Goal: Check status

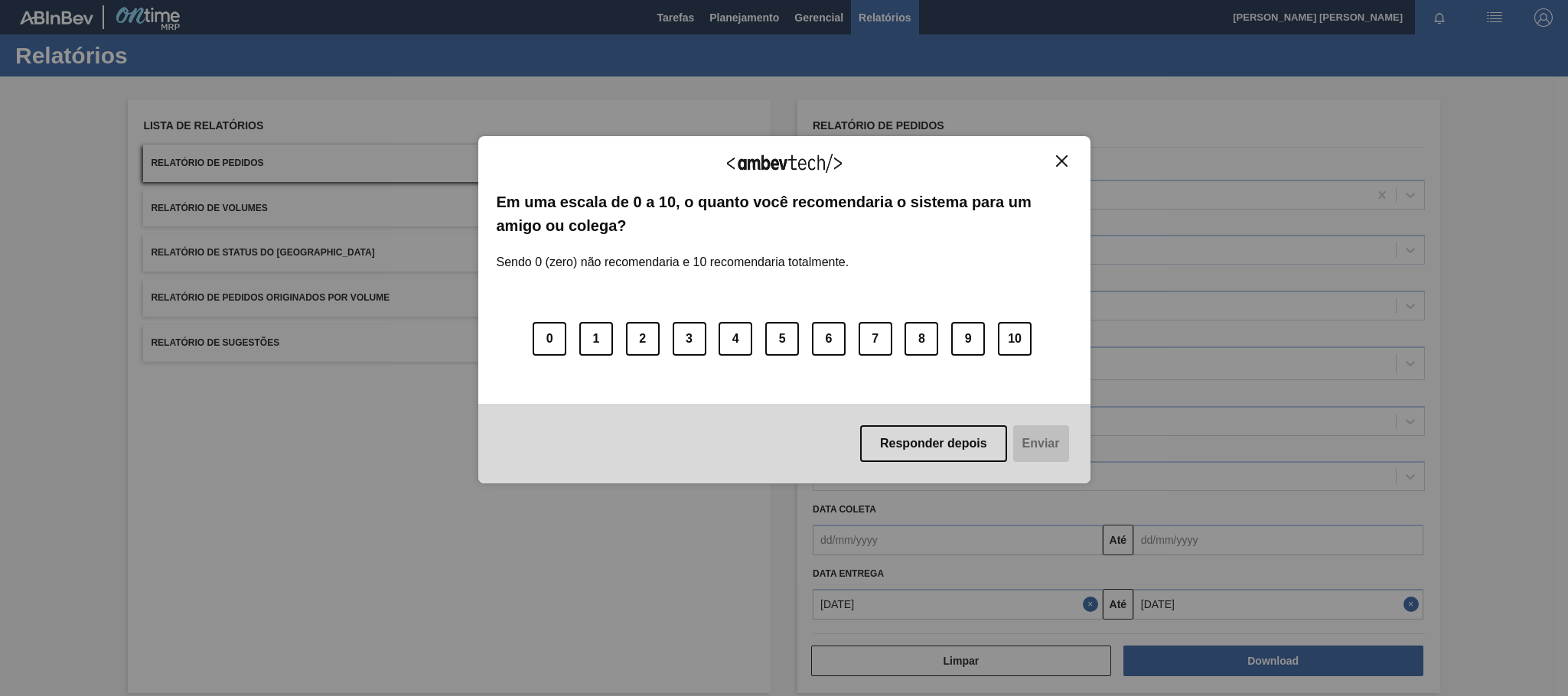
click at [1066, 165] on img "Close" at bounding box center [1062, 161] width 12 height 12
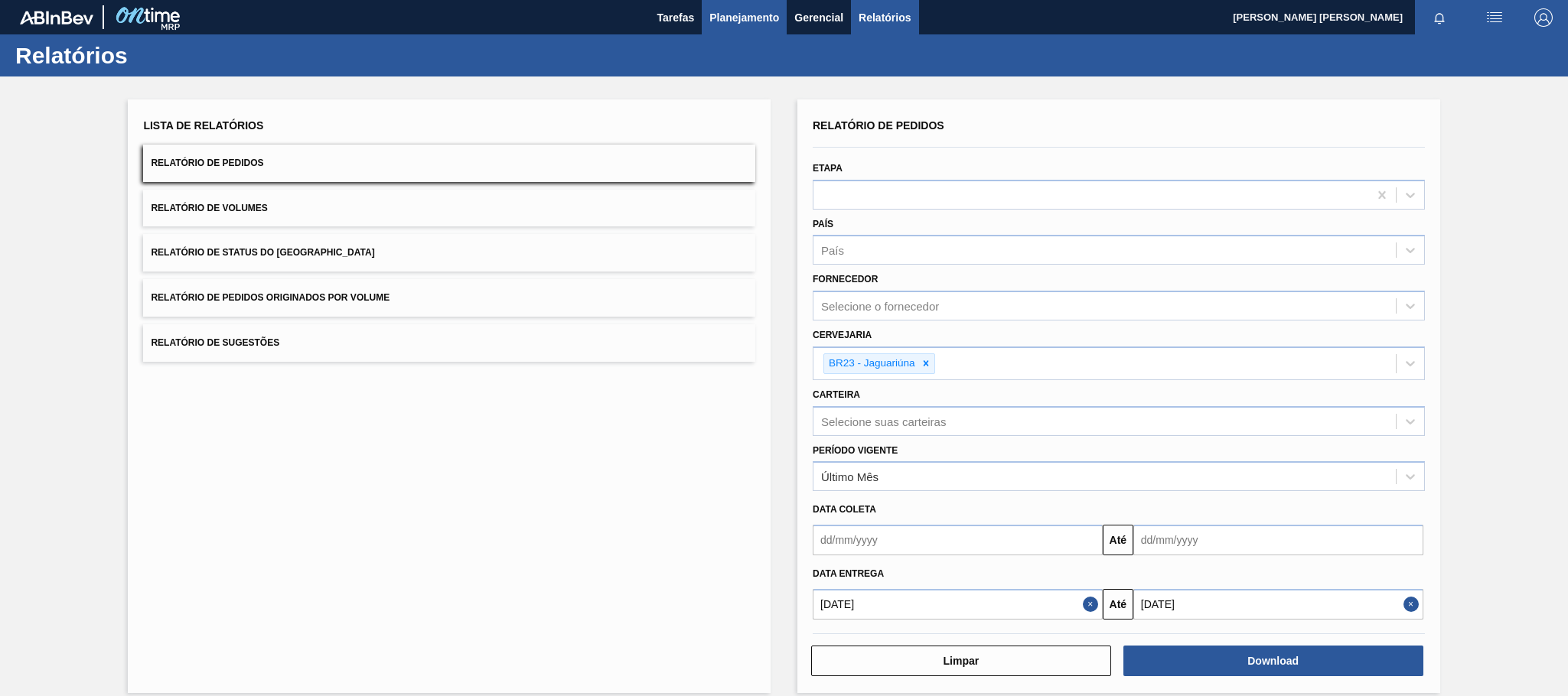
click at [721, 12] on span "Planejamento" at bounding box center [744, 18] width 70 height 19
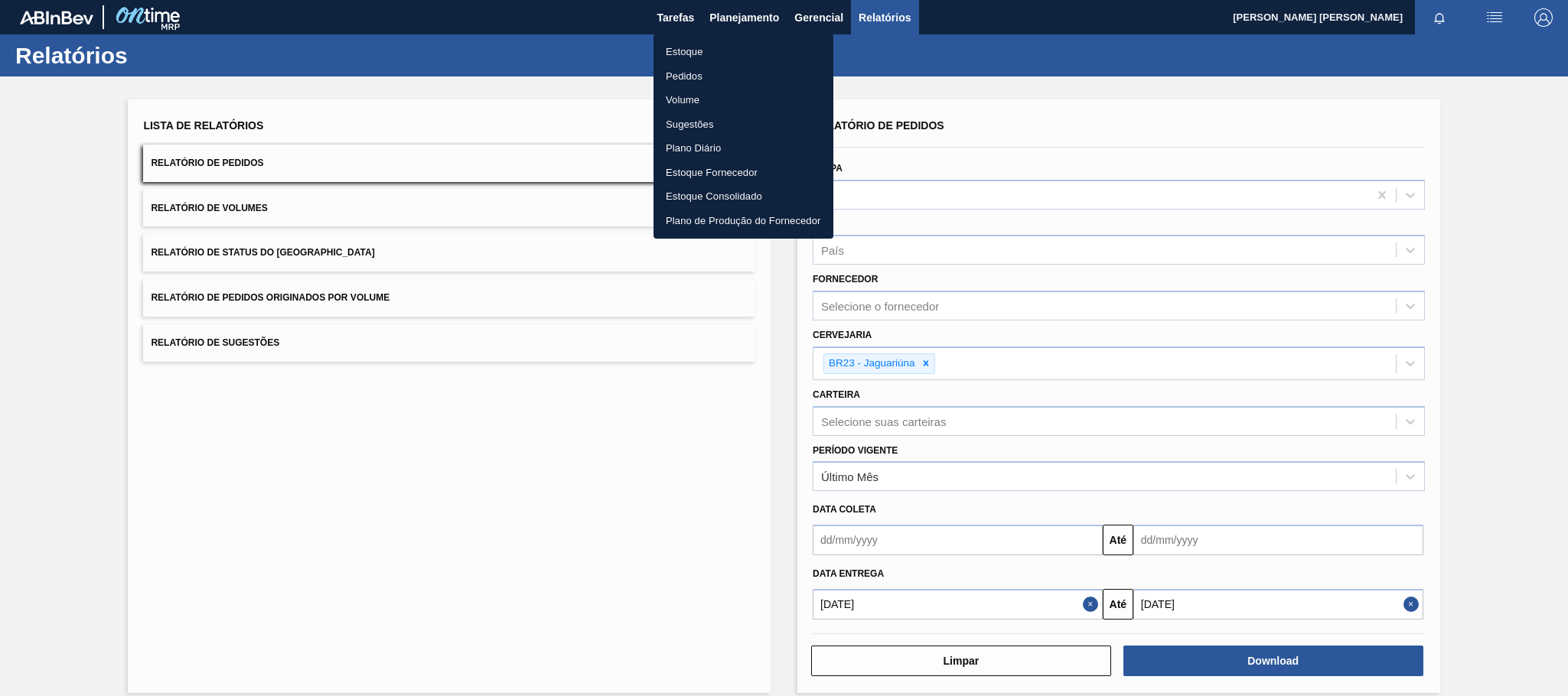
click at [715, 74] on li "Pedidos" at bounding box center [744, 76] width 180 height 25
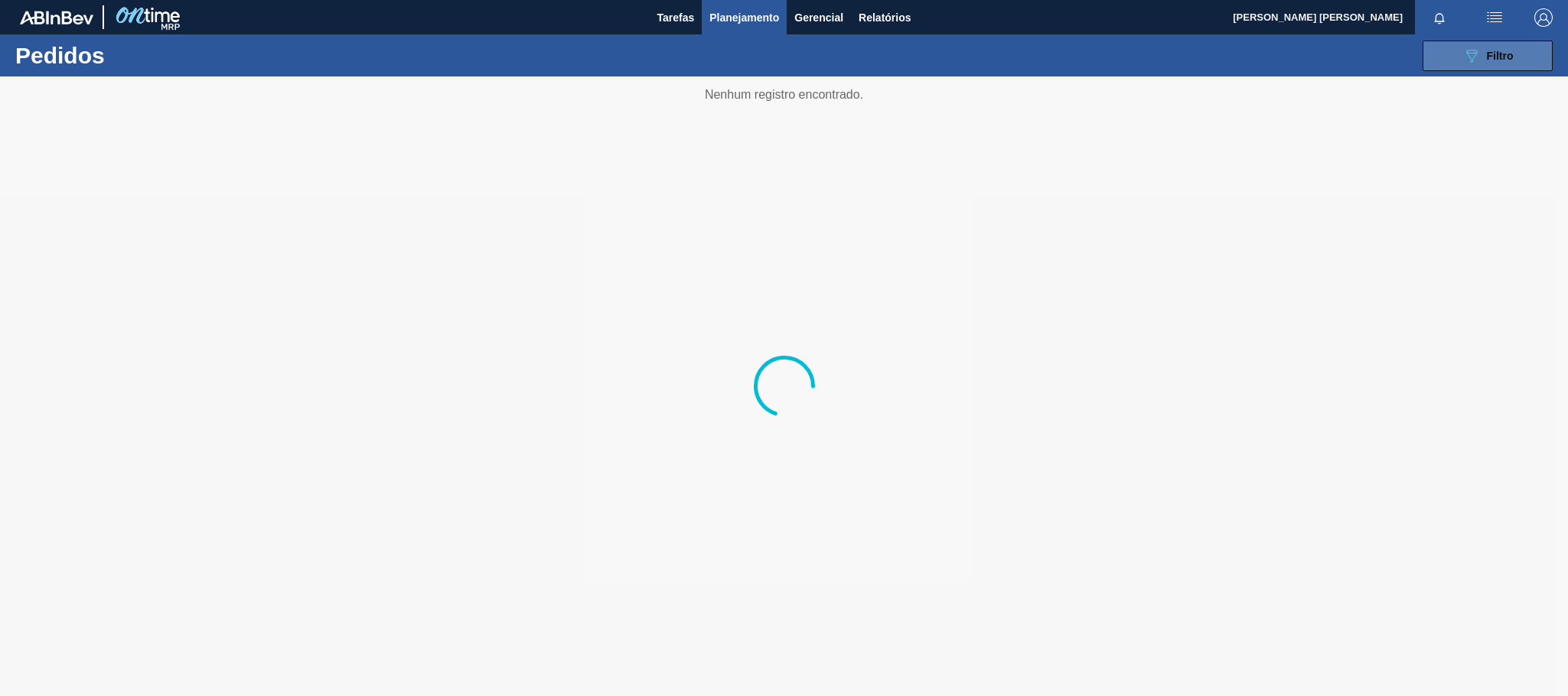
click at [1492, 42] on button "089F7B8B-B2A5-4AFE-B5C0-19BA573D28AC Filtro" at bounding box center [1487, 56] width 130 height 31
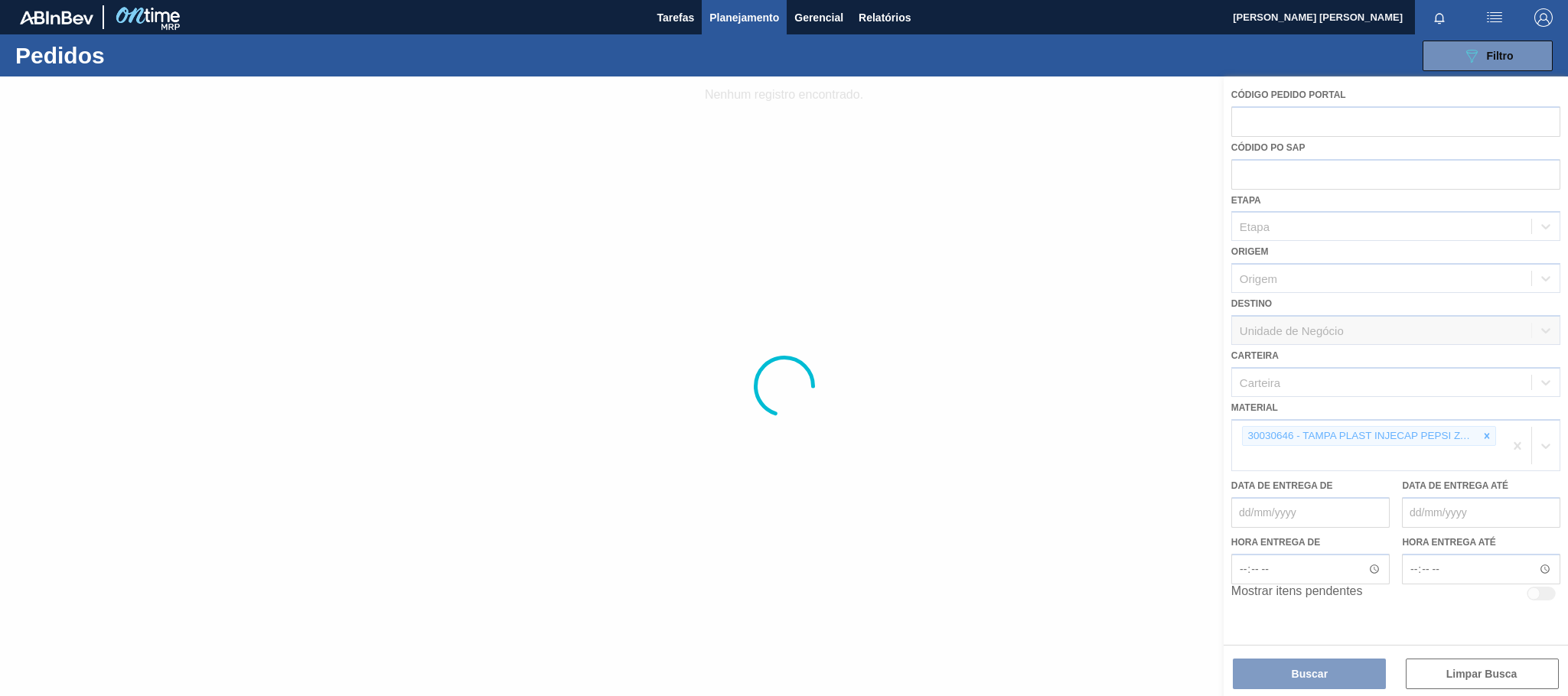
click at [1488, 432] on div at bounding box center [784, 386] width 1568 height 620
click at [1015, 379] on div at bounding box center [784, 386] width 1568 height 620
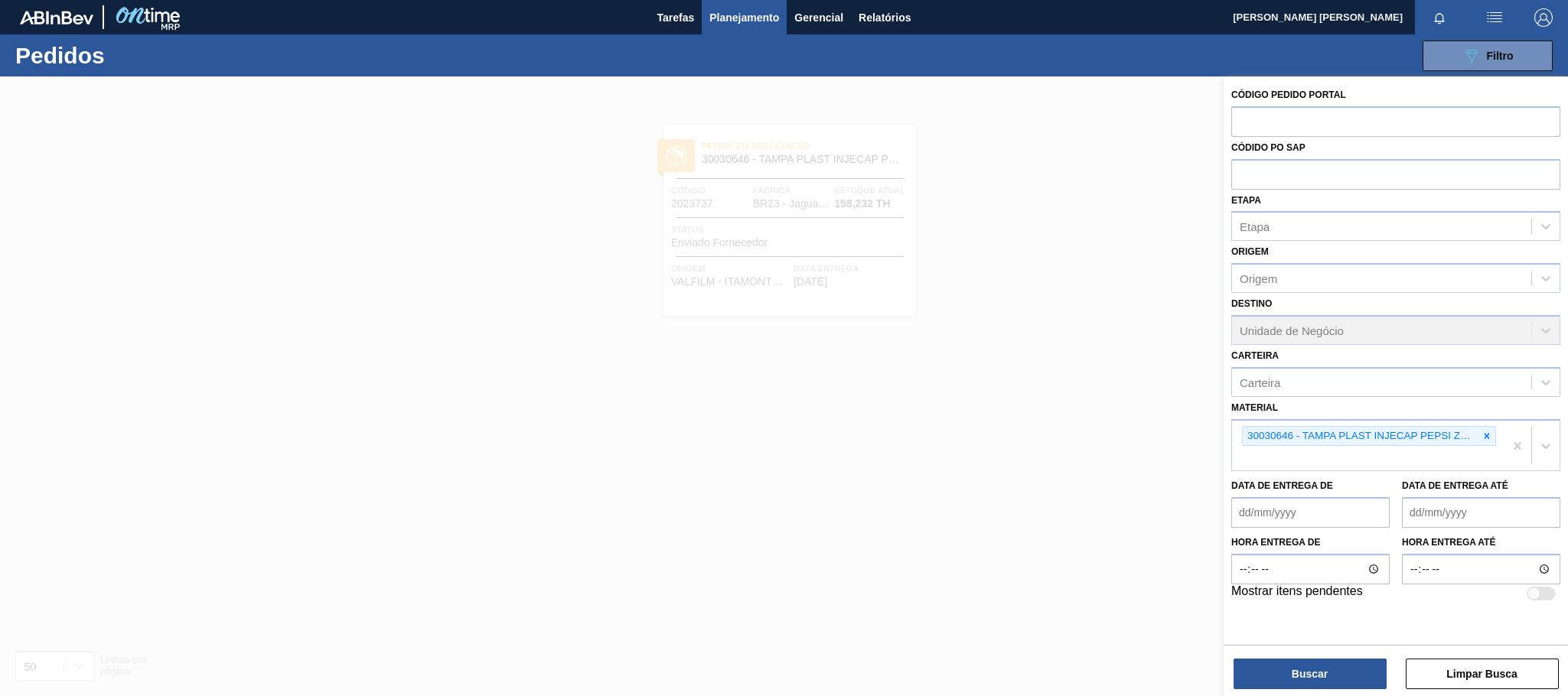
click at [930, 269] on div at bounding box center [784, 424] width 1568 height 696
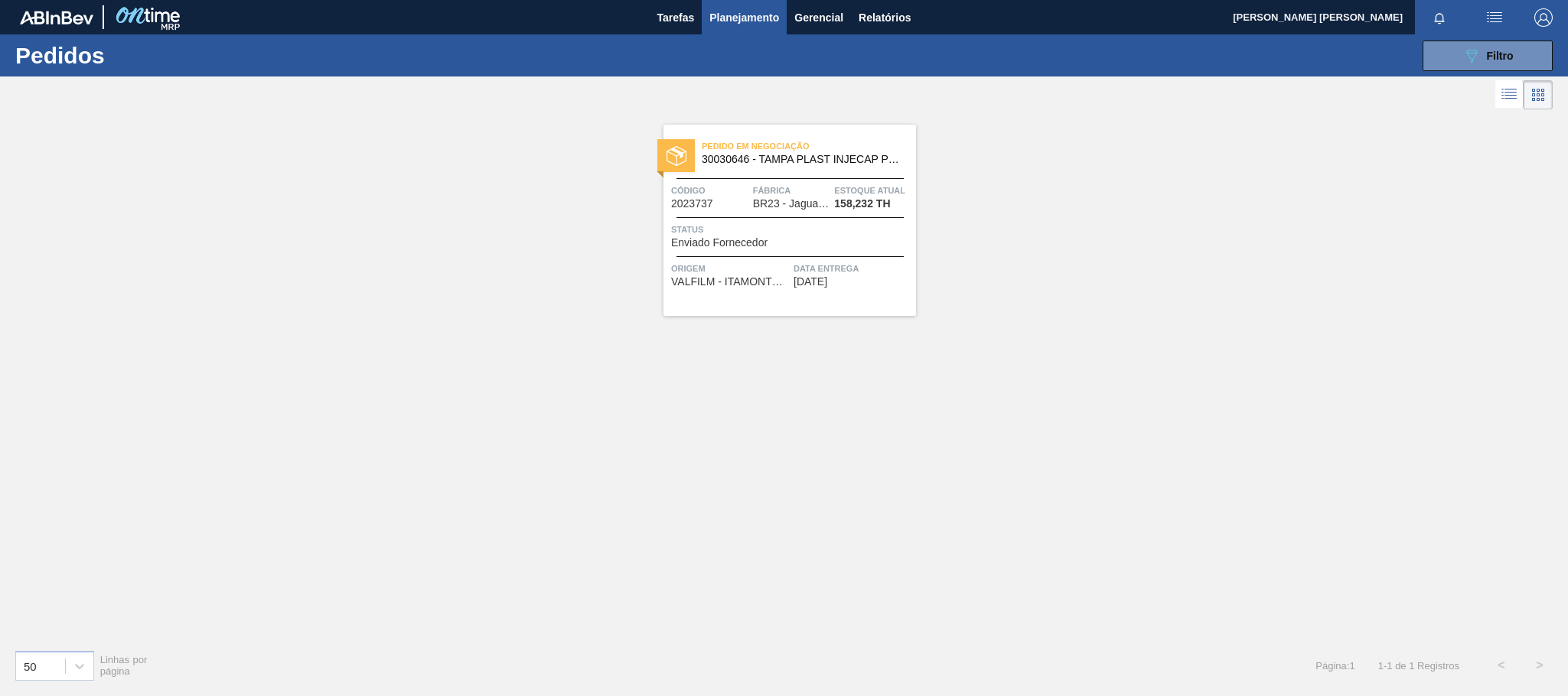
click at [809, 275] on span "Data entrega" at bounding box center [853, 269] width 119 height 15
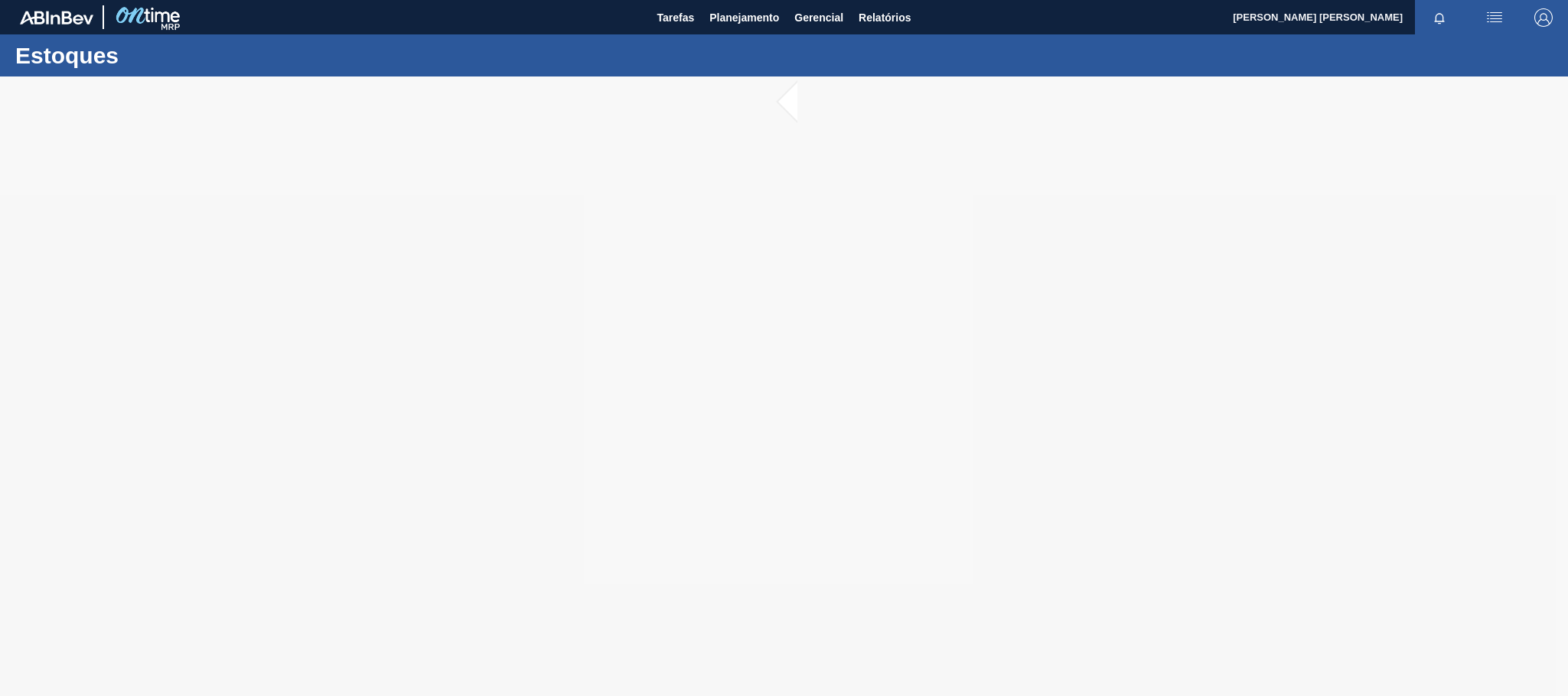
click at [809, 275] on div at bounding box center [784, 386] width 1568 height 620
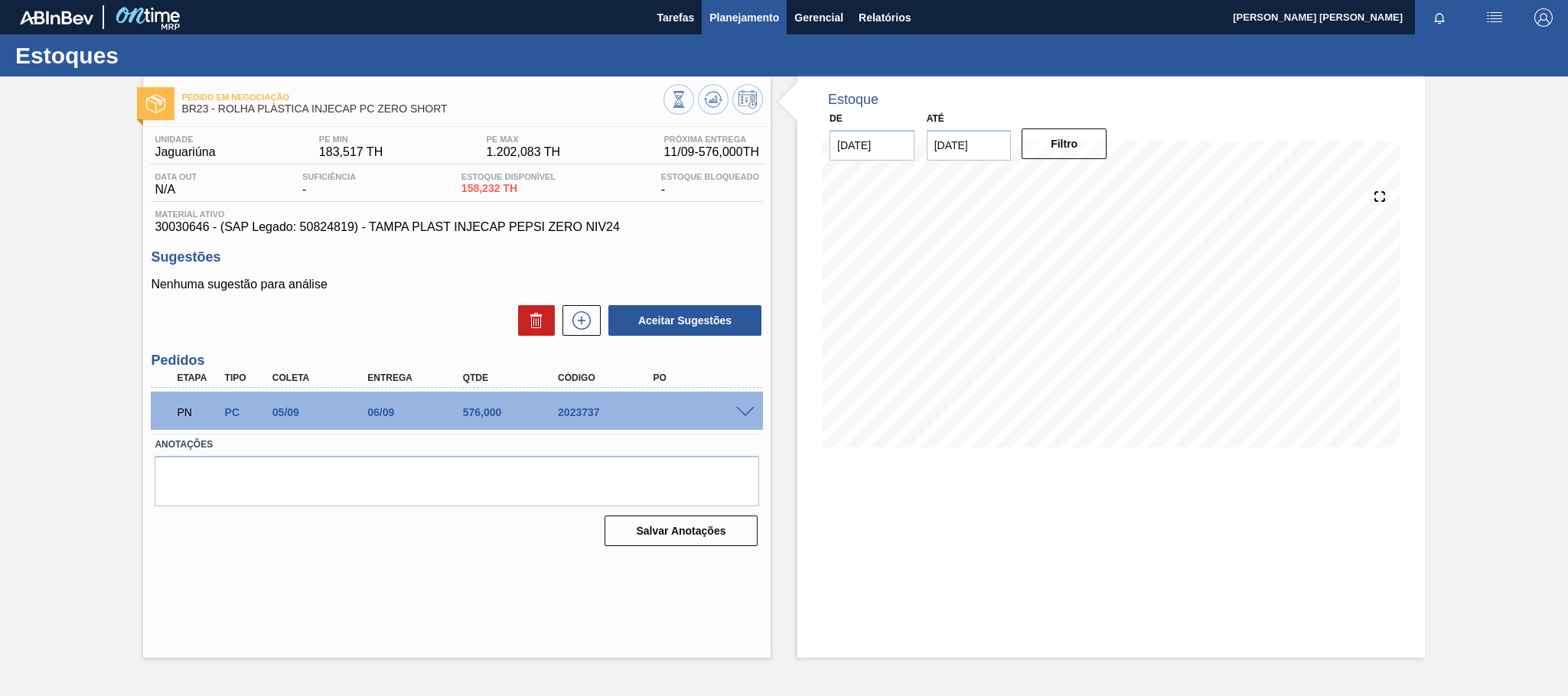
click at [740, 10] on span "Planejamento" at bounding box center [744, 18] width 70 height 19
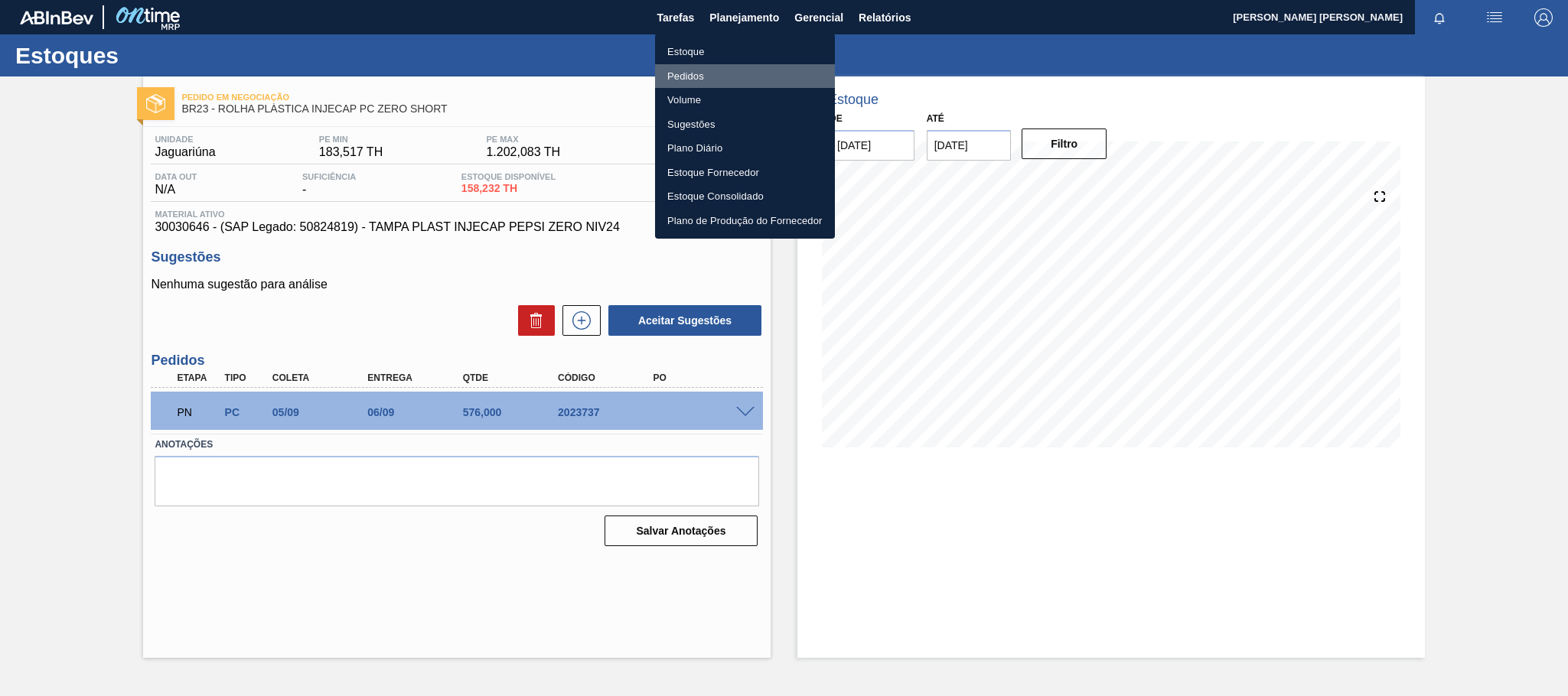
click at [691, 78] on li "Pedidos" at bounding box center [745, 76] width 180 height 25
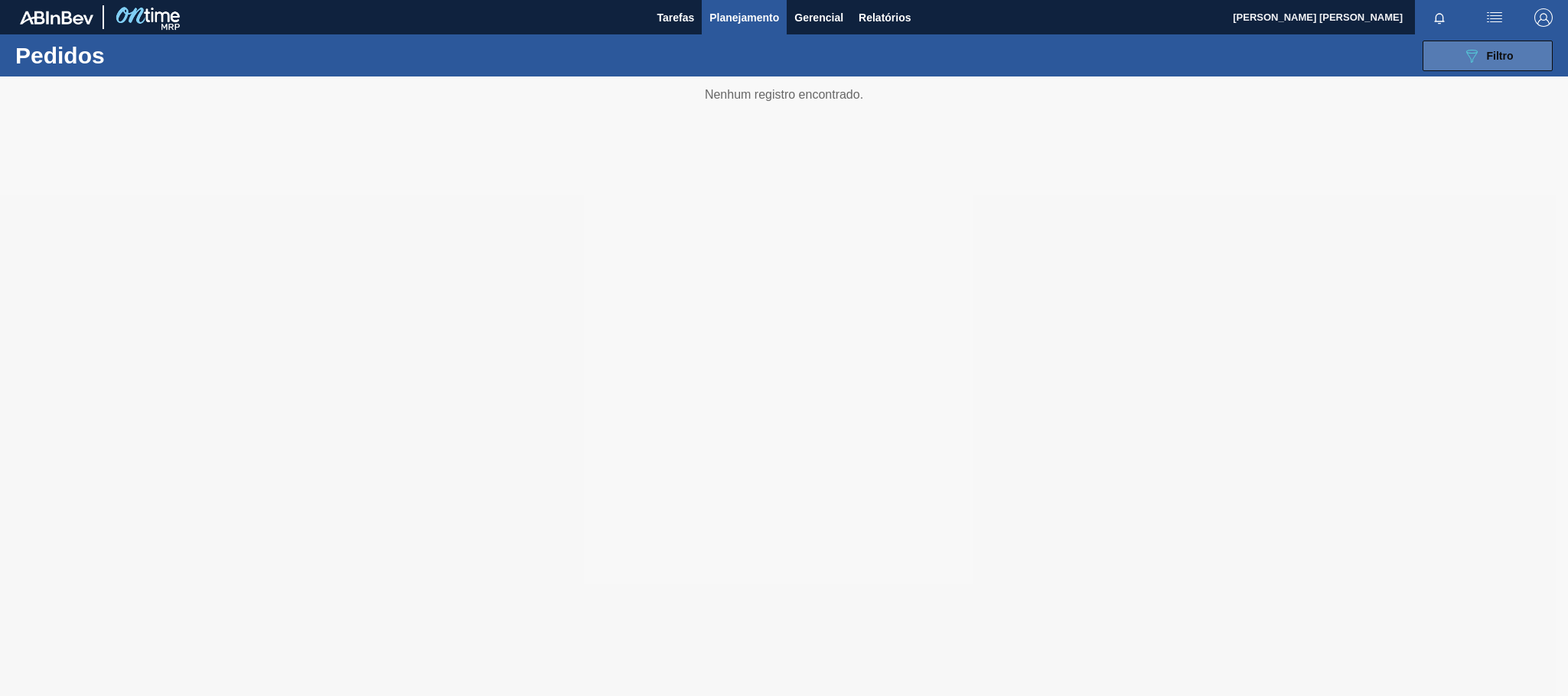
click at [1486, 58] on div "089F7B8B-B2A5-4AFE-B5C0-19BA573D28AC Filtro" at bounding box center [1488, 56] width 51 height 19
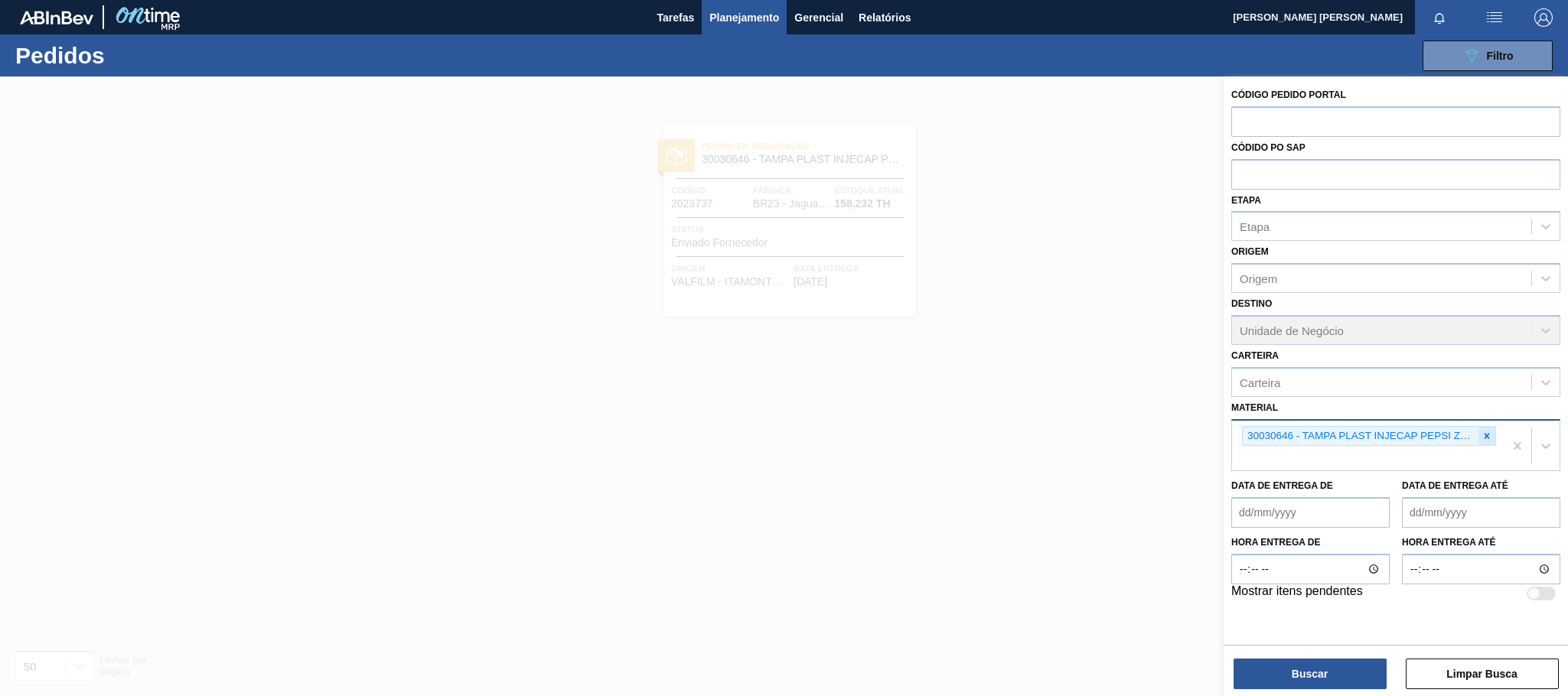
click at [1488, 439] on icon at bounding box center [1487, 436] width 11 height 11
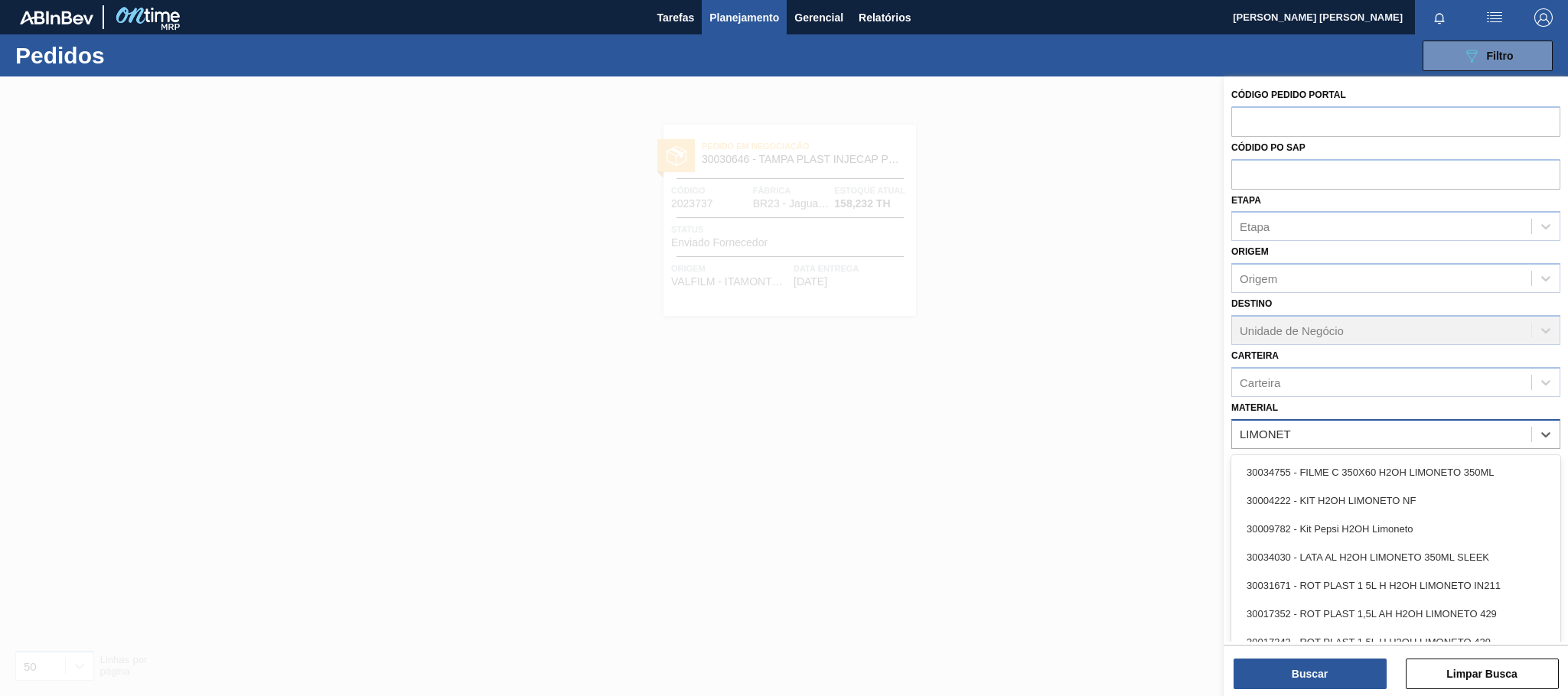
type input "LIMONETO"
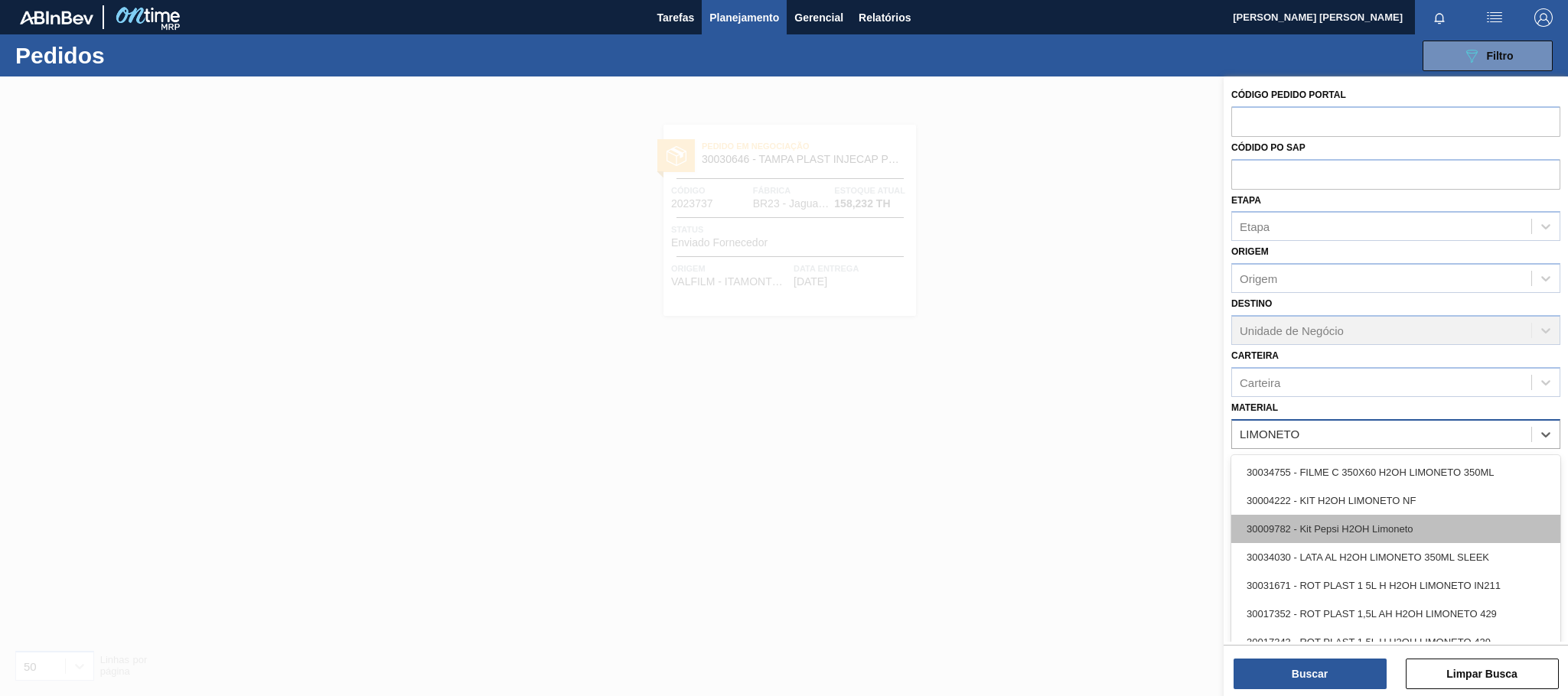
click at [1404, 532] on div "30009782 - Kit Pepsi H2OH Limoneto" at bounding box center [1395, 529] width 329 height 28
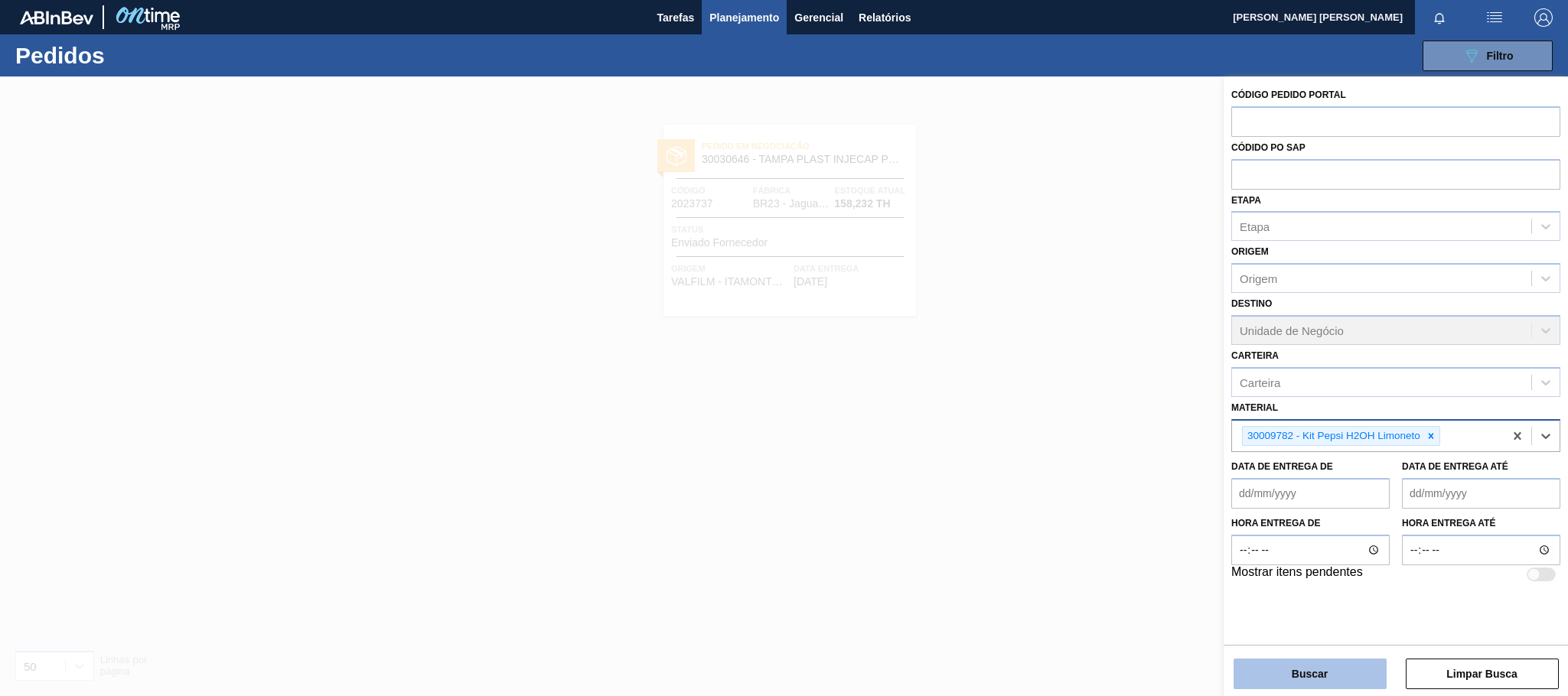
click at [1335, 671] on button "Buscar" at bounding box center [1310, 674] width 153 height 31
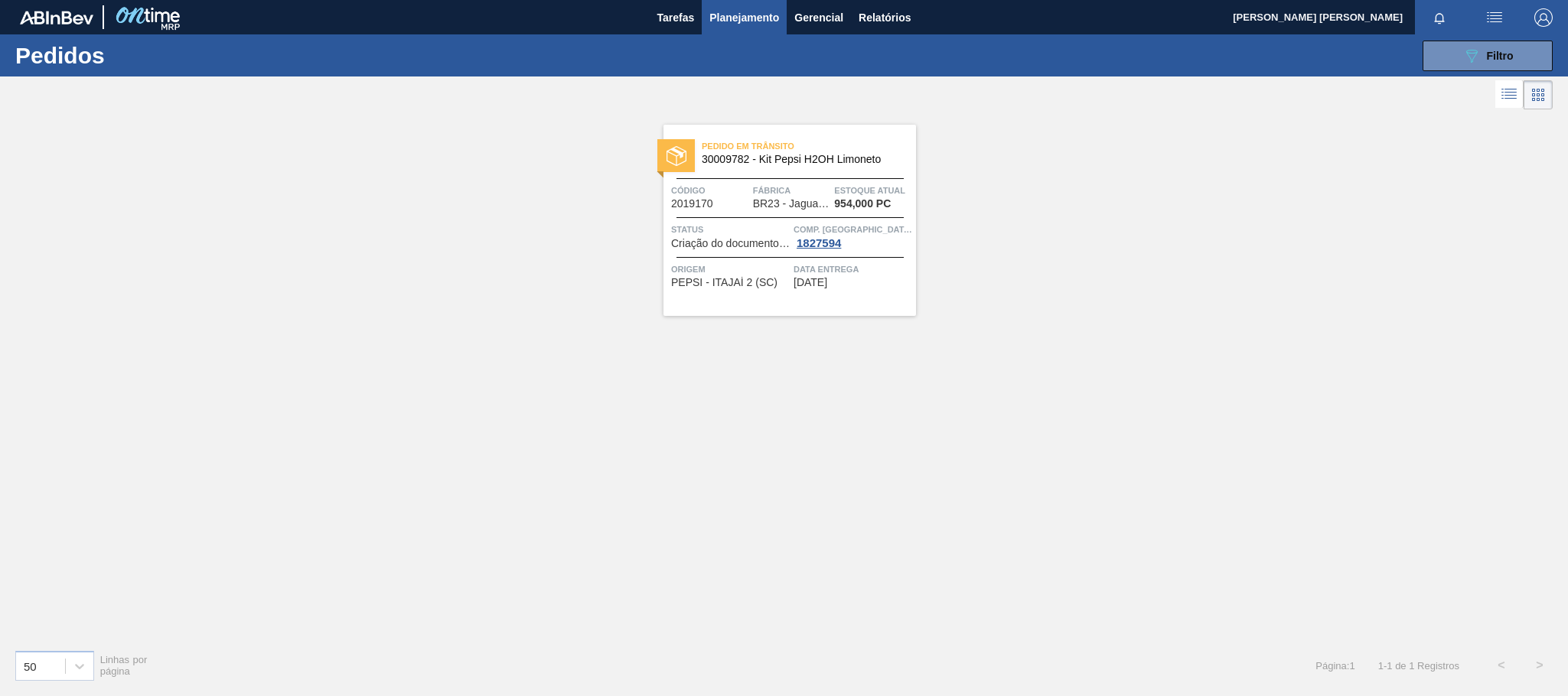
click at [817, 211] on div "Pedido [PERSON_NAME] 30009782 - Kit Pepsi H2OH Limoneto Código 2019170 Fábrica …" at bounding box center [789, 220] width 253 height 191
